Goal: Transaction & Acquisition: Download file/media

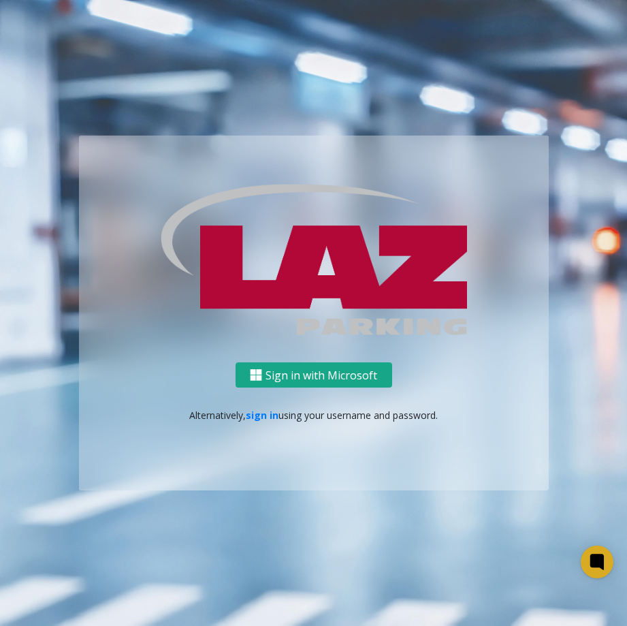
click at [297, 373] on button "Sign in with Microsoft" at bounding box center [314, 374] width 157 height 25
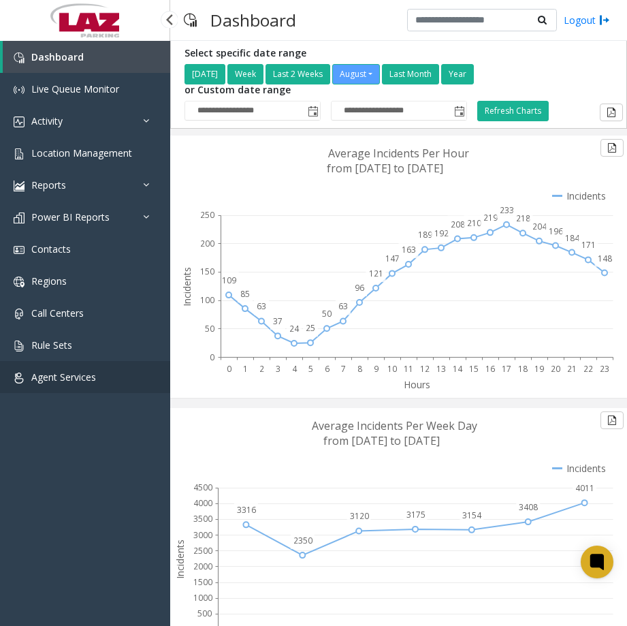
click at [97, 377] on link "Agent Services" at bounding box center [85, 377] width 170 height 32
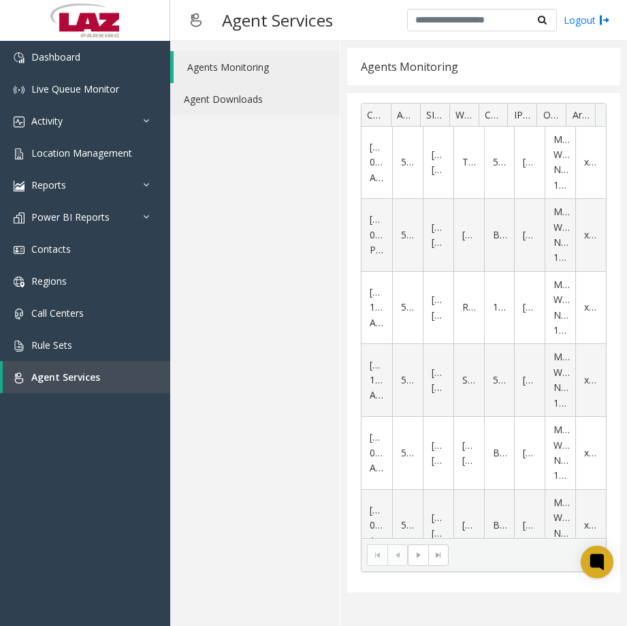
click at [263, 103] on link "Agent Downloads" at bounding box center [255, 99] width 170 height 32
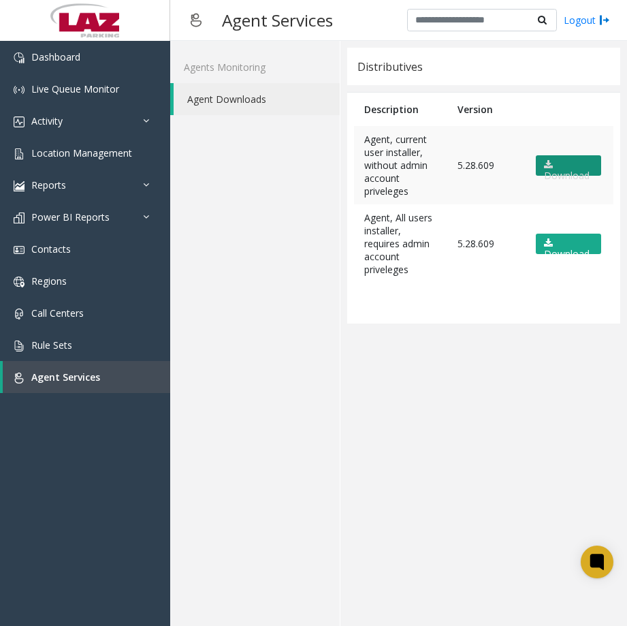
click at [555, 164] on link "Download" at bounding box center [568, 165] width 65 height 20
click at [536, 155] on link "Download" at bounding box center [568, 165] width 65 height 20
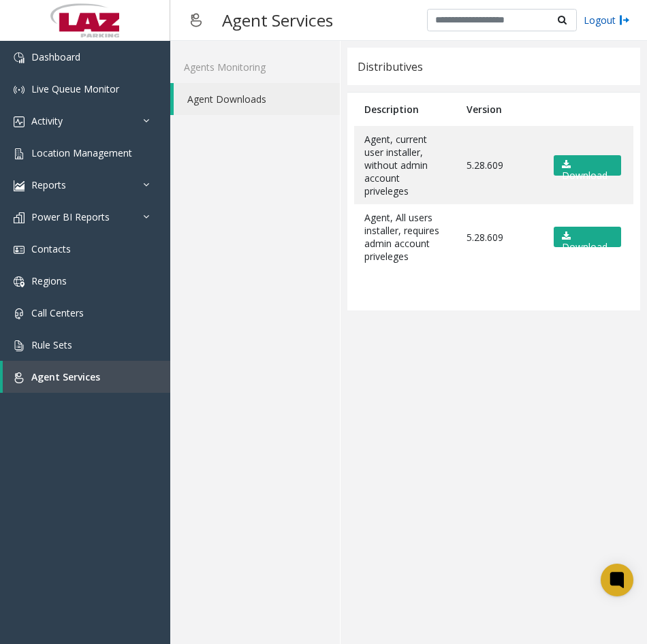
click at [611, 20] on link "Logout" at bounding box center [606, 20] width 46 height 14
